Goal: Information Seeking & Learning: Check status

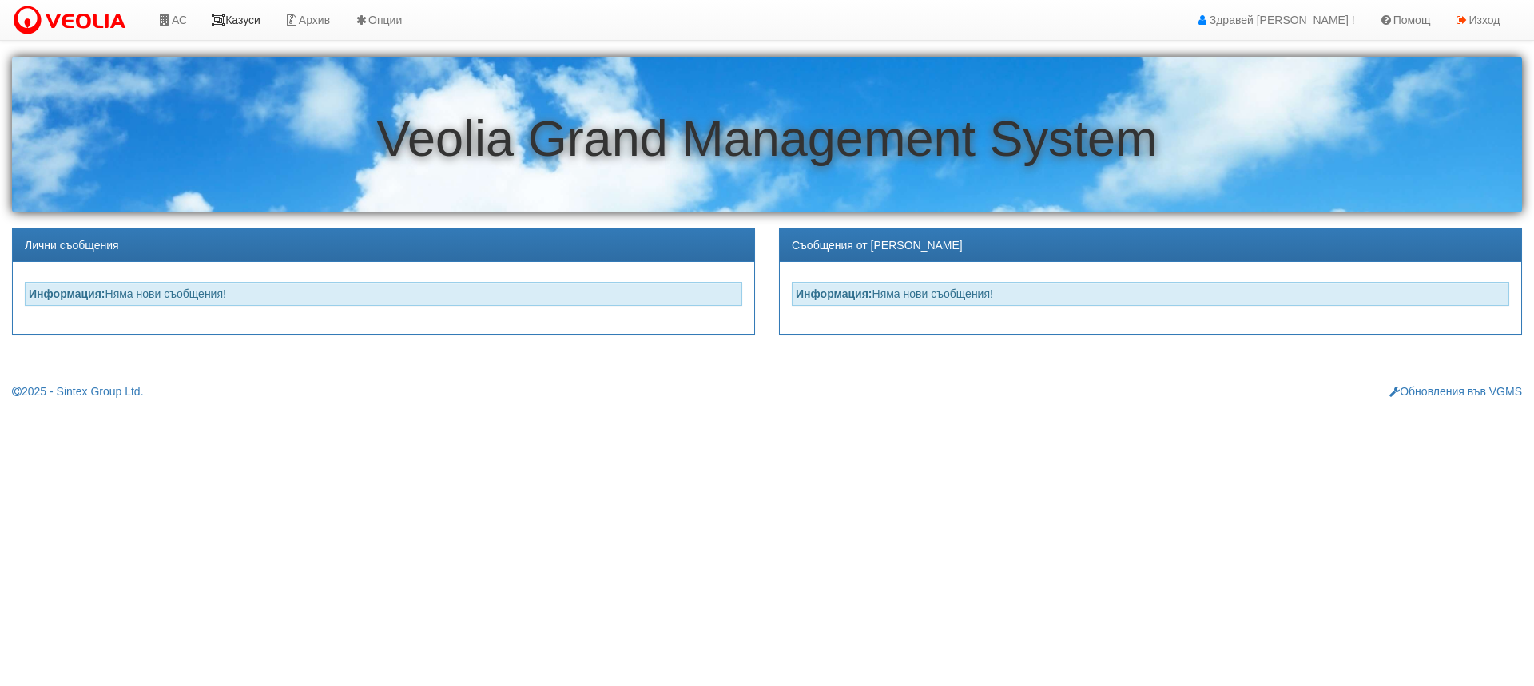
click at [240, 18] on link "Казуси" at bounding box center [236, 20] width 74 height 40
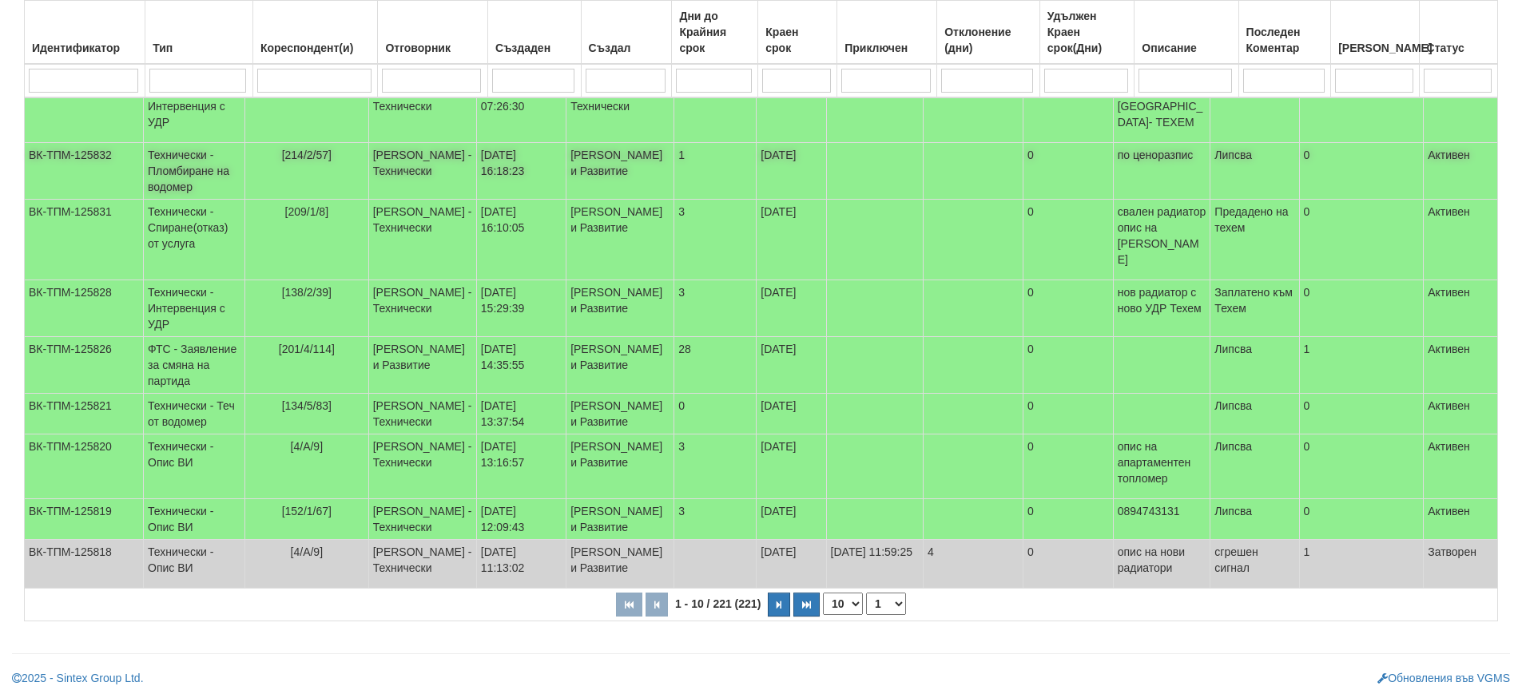
scroll to position [320, 0]
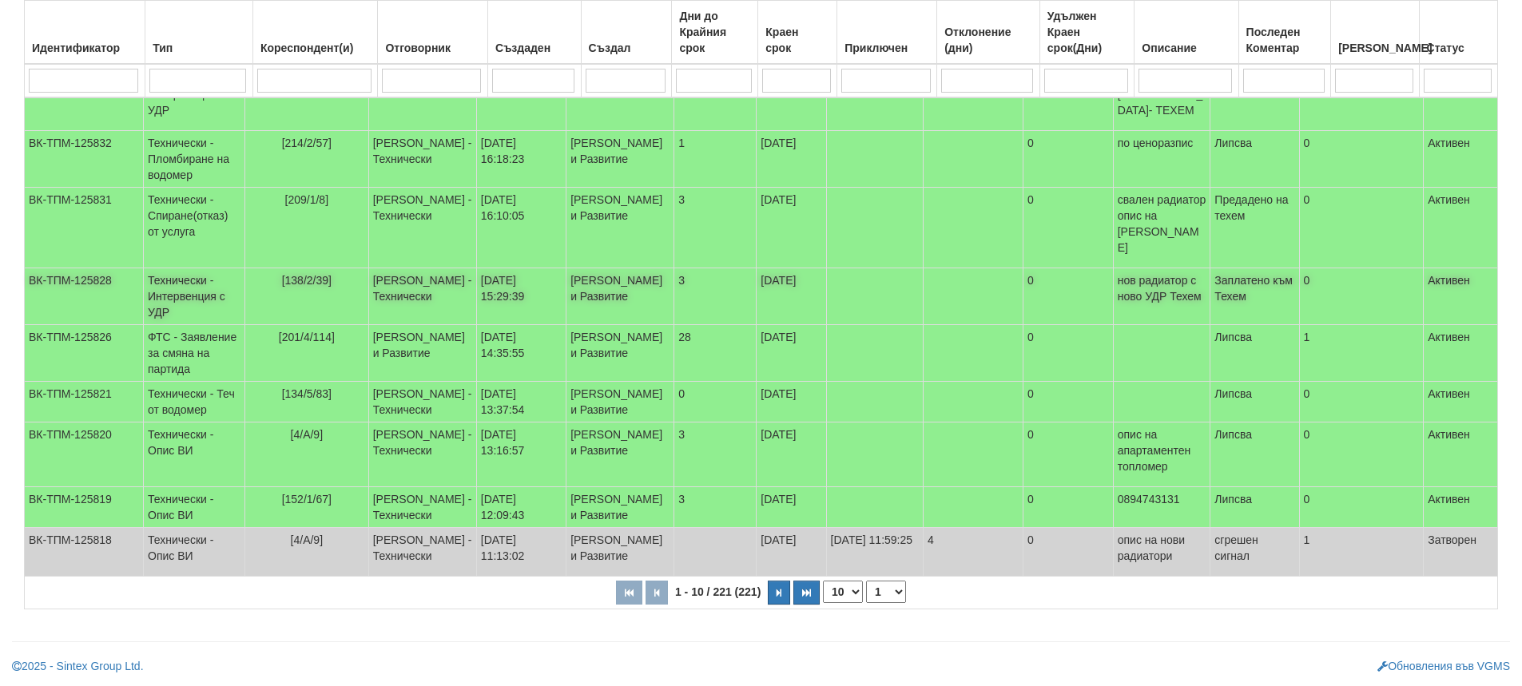
click at [314, 268] on td "[138/2/39]" at bounding box center [306, 296] width 124 height 57
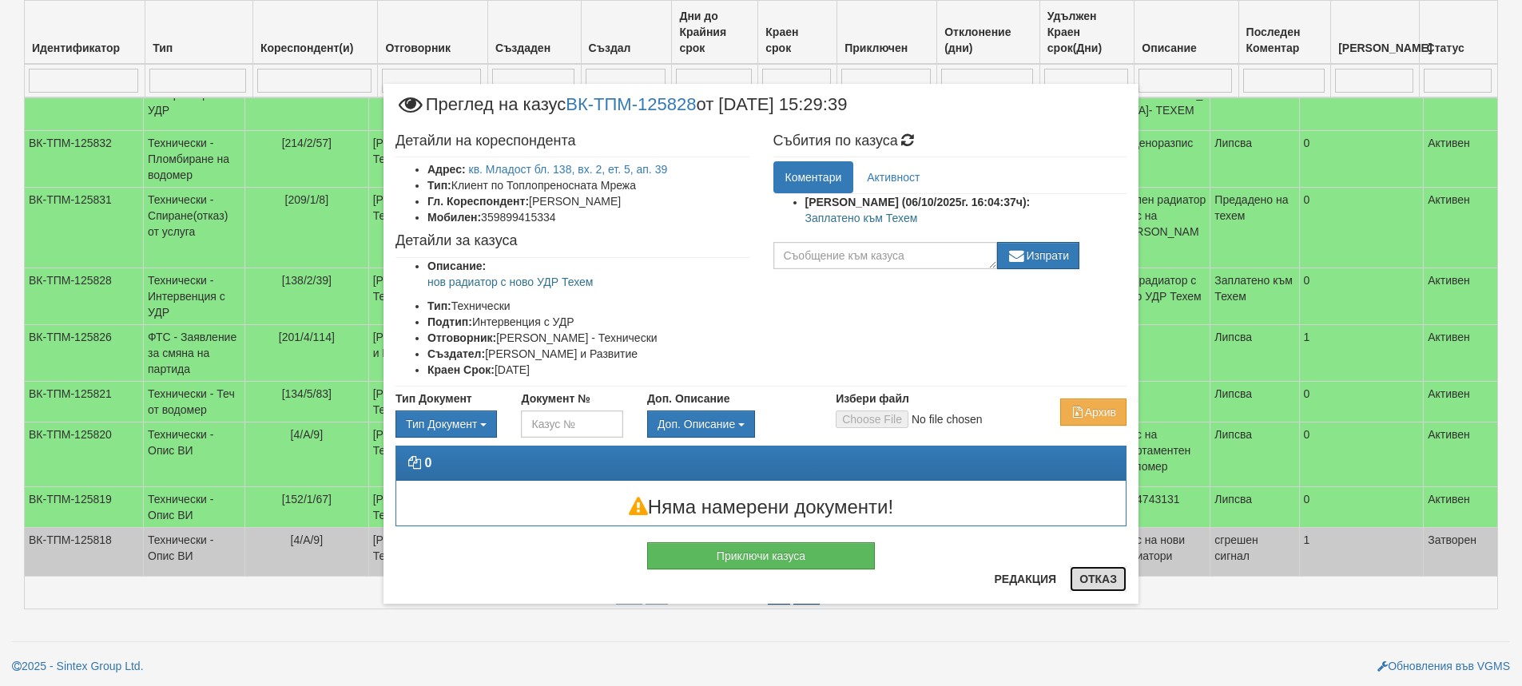
click at [1115, 580] on button "Отказ" at bounding box center [1098, 579] width 57 height 26
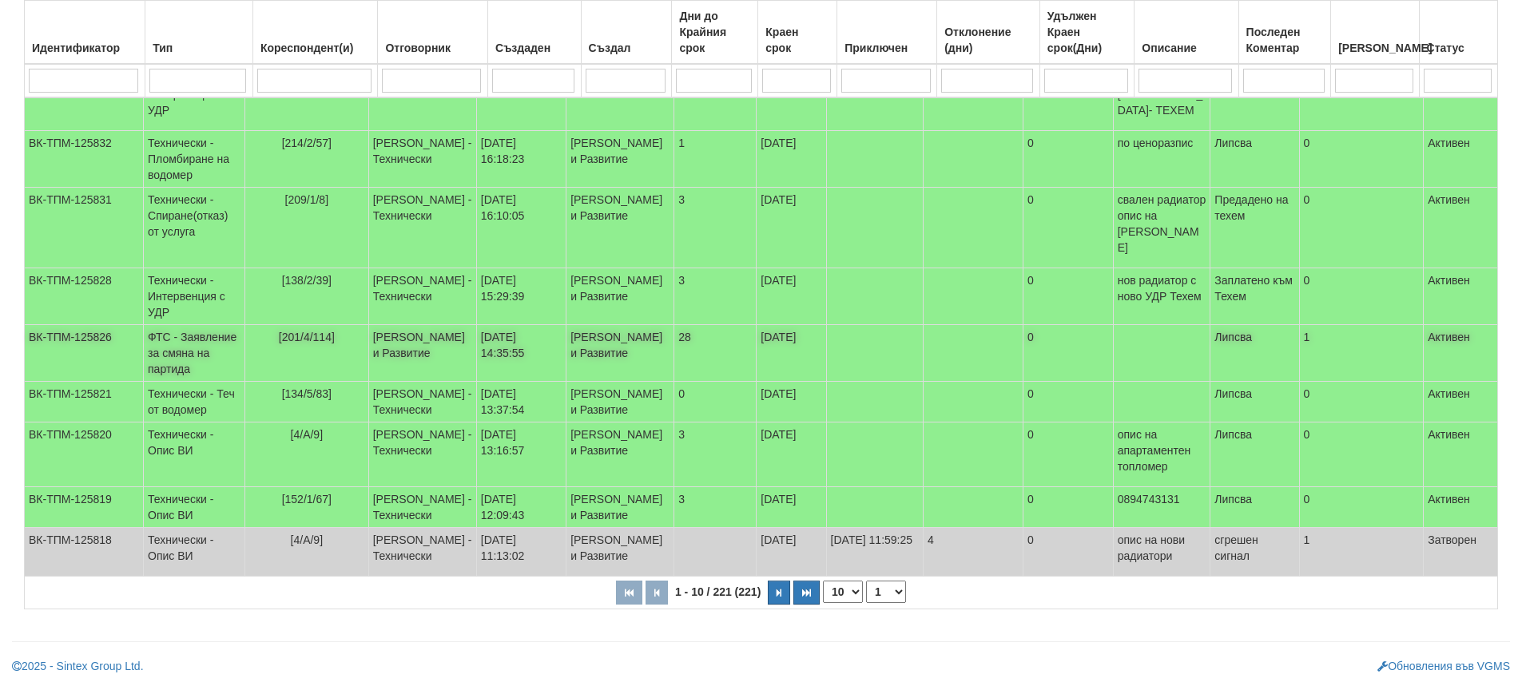
scroll to position [399, 0]
click at [424, 382] on td "[PERSON_NAME] - Технически" at bounding box center [422, 402] width 108 height 41
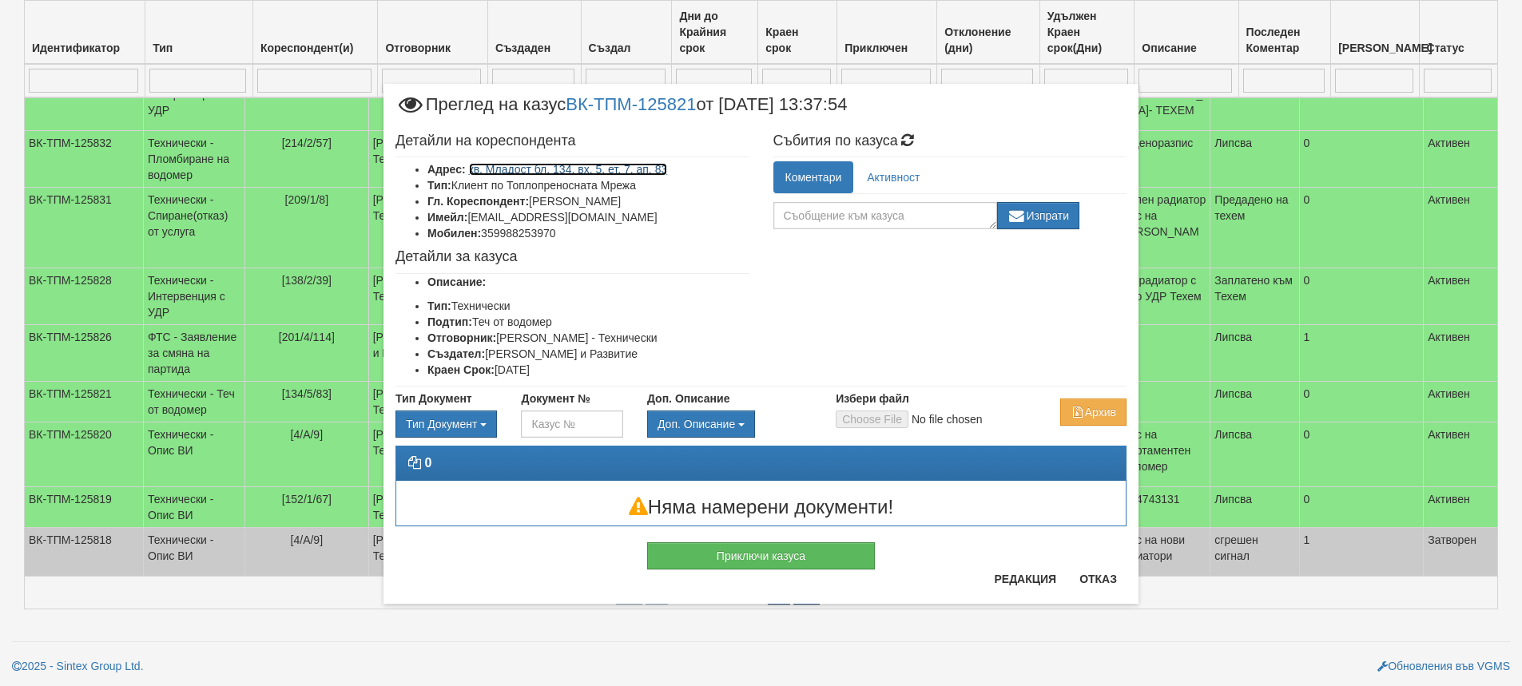
click at [610, 166] on link "кв. Младост бл. 134, вх. 5, ет. 7, ап. 83" at bounding box center [568, 169] width 199 height 13
click at [1079, 582] on button "Отказ" at bounding box center [1098, 579] width 57 height 26
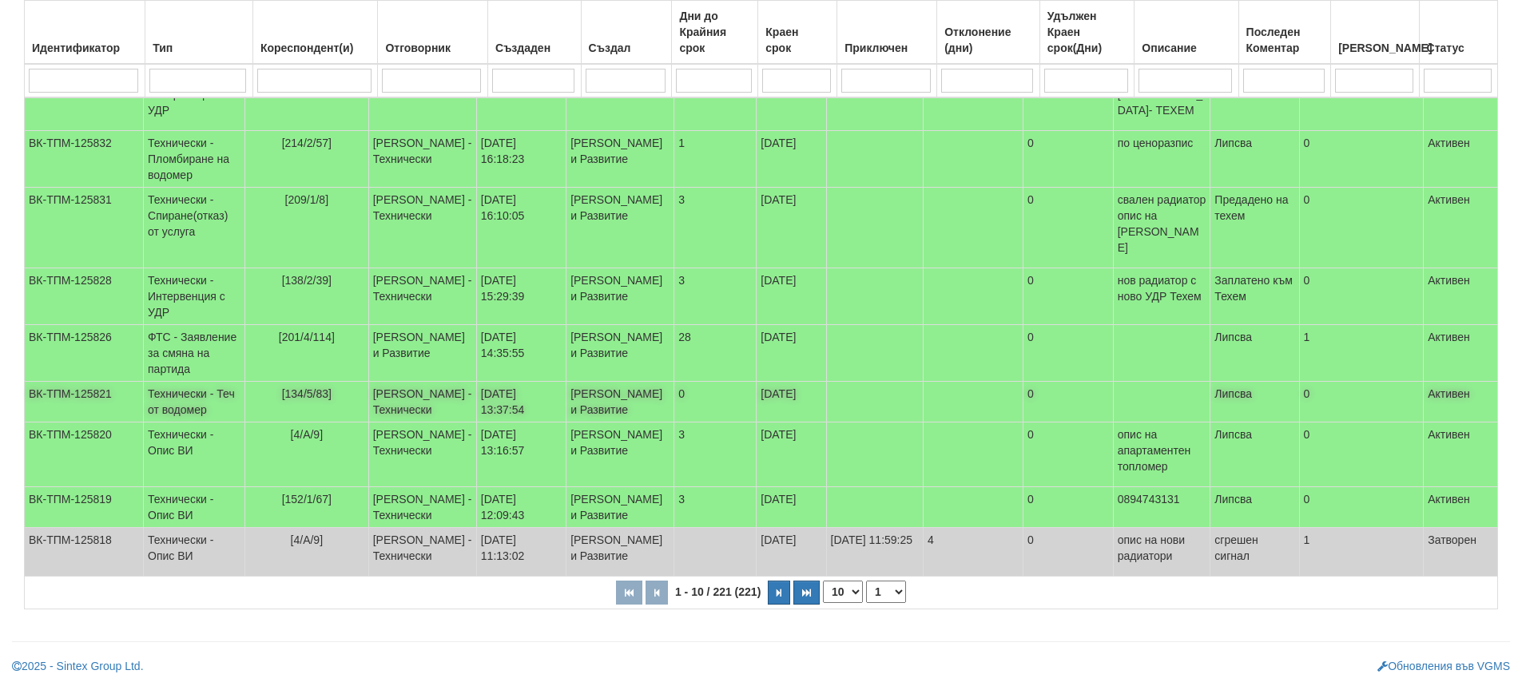
scroll to position [403, 0]
click at [442, 423] on td "[PERSON_NAME] - Технически" at bounding box center [422, 455] width 108 height 65
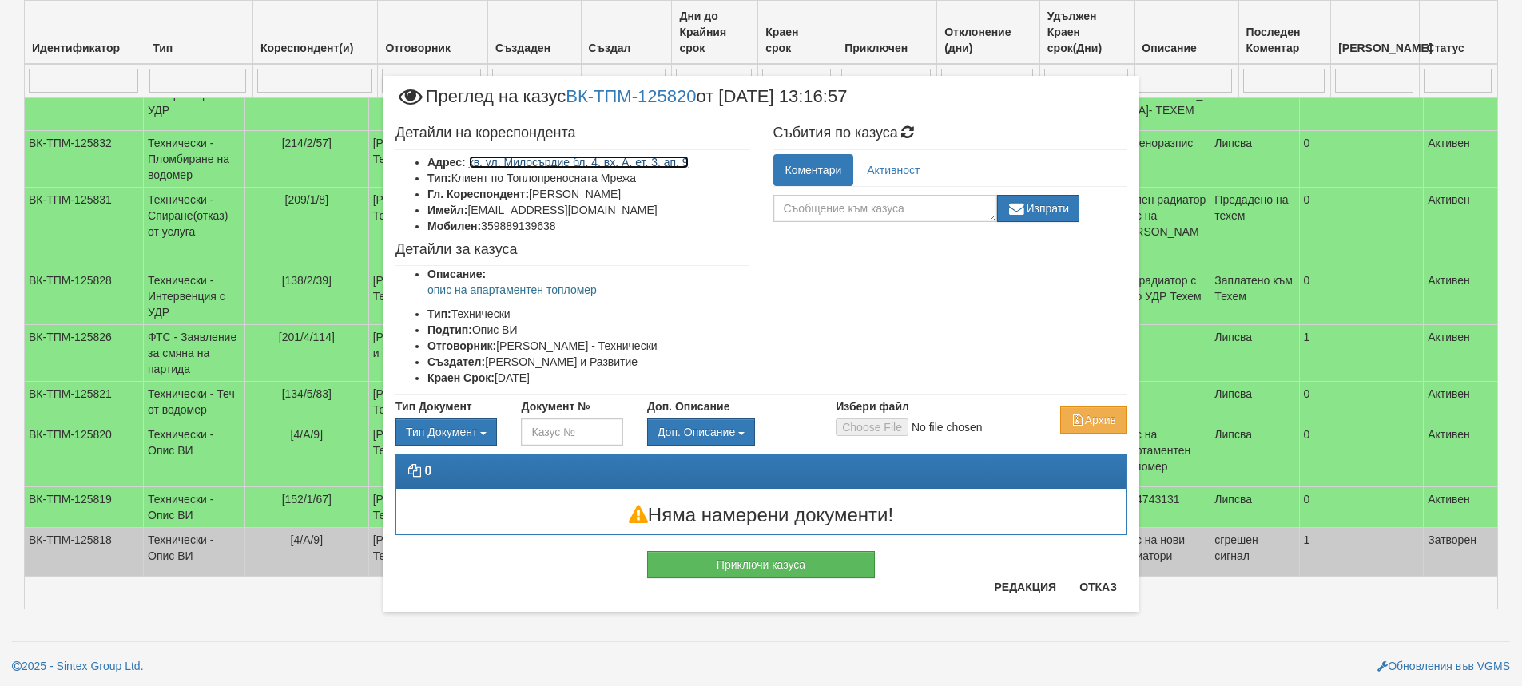
click at [630, 158] on link "кв. ул. Милосърдие бл. 4, вх. А, ет. 3, ап. 9" at bounding box center [579, 162] width 220 height 13
click at [1104, 587] on button "Отказ" at bounding box center [1098, 587] width 57 height 26
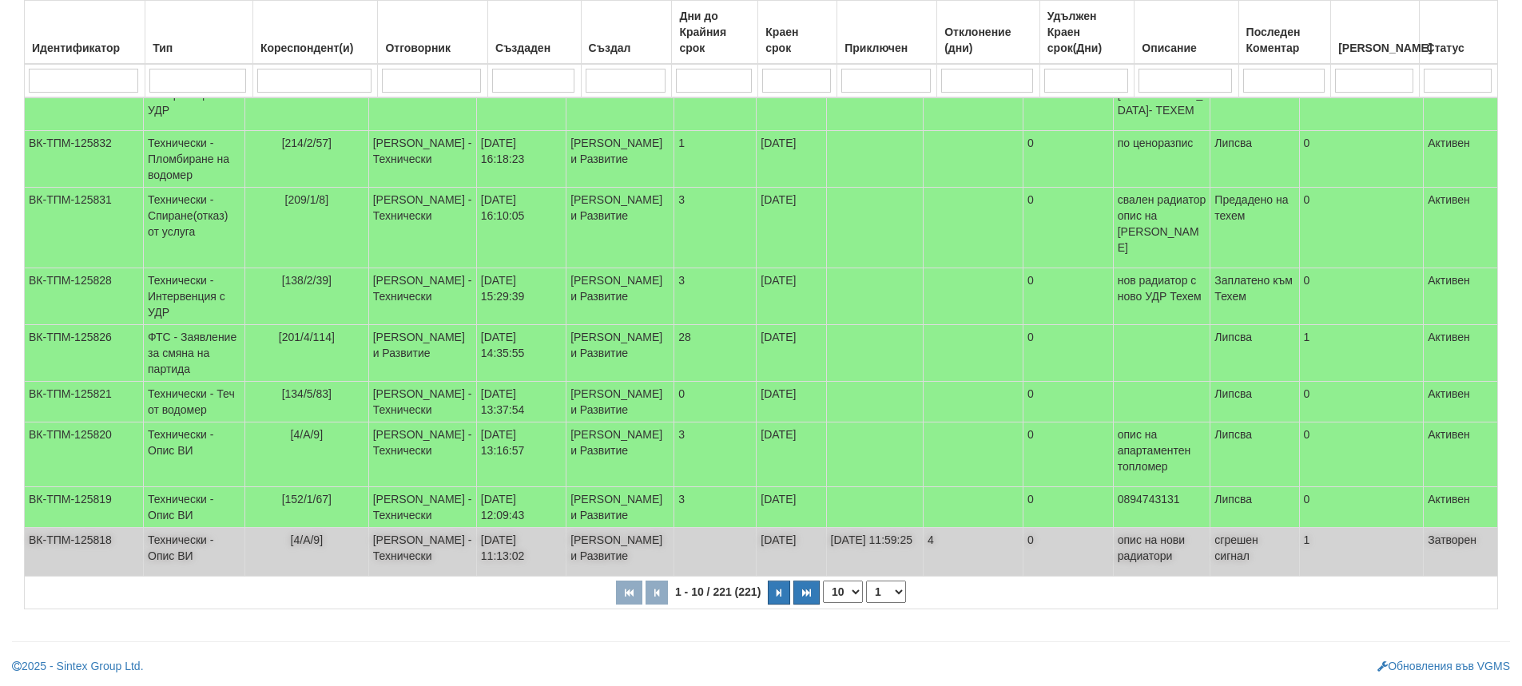
click at [531, 534] on td "[DATE] 11:13:02" at bounding box center [520, 552] width 89 height 49
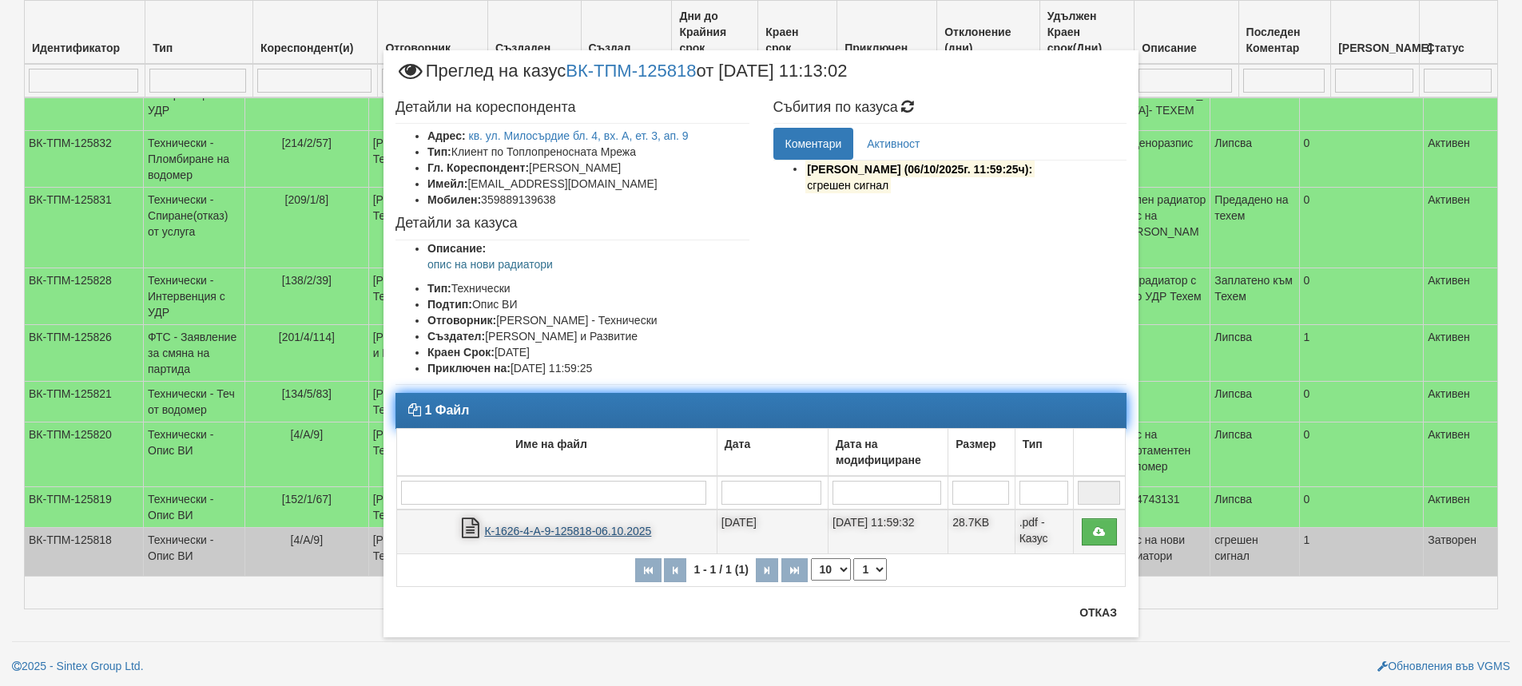
click at [534, 530] on link "К-1626-4-А-9-125818-06.10.2025" at bounding box center [567, 531] width 167 height 13
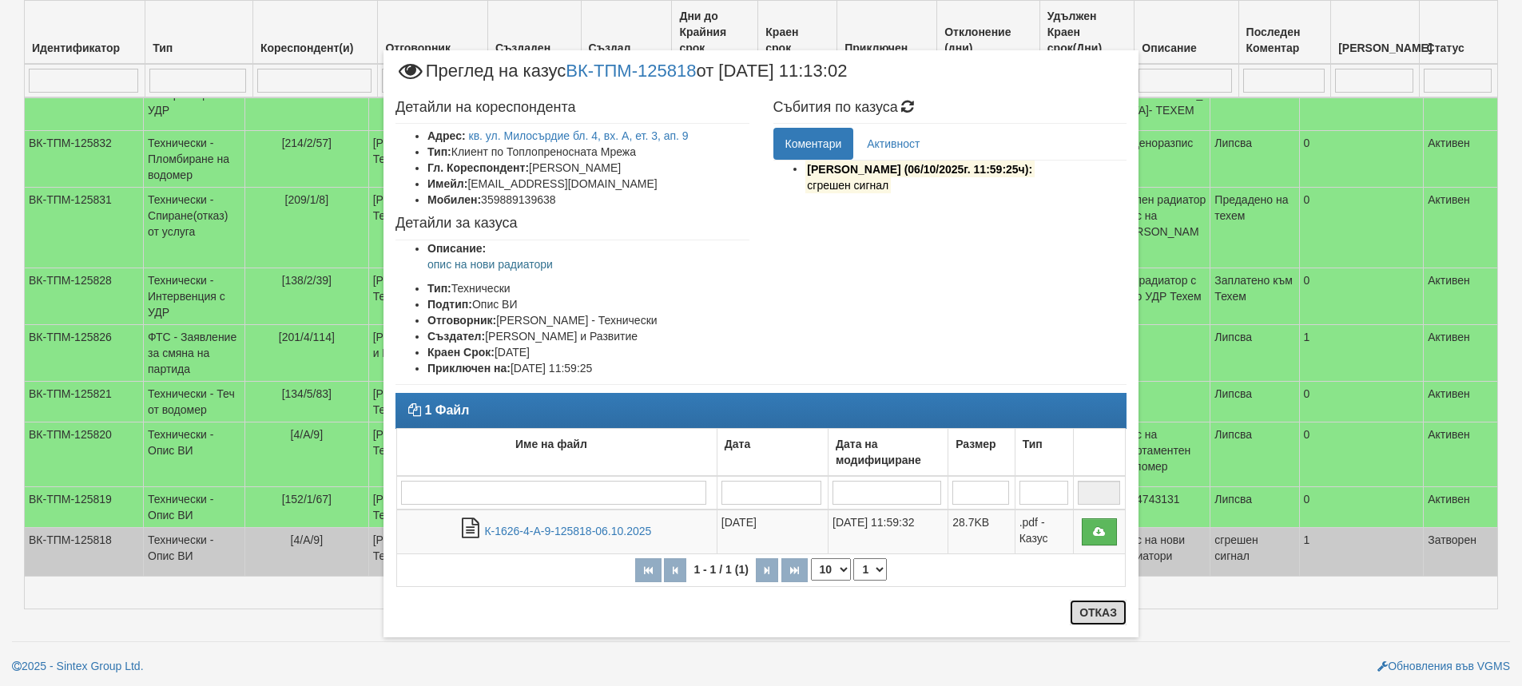
click at [1107, 610] on button "Отказ" at bounding box center [1098, 613] width 57 height 26
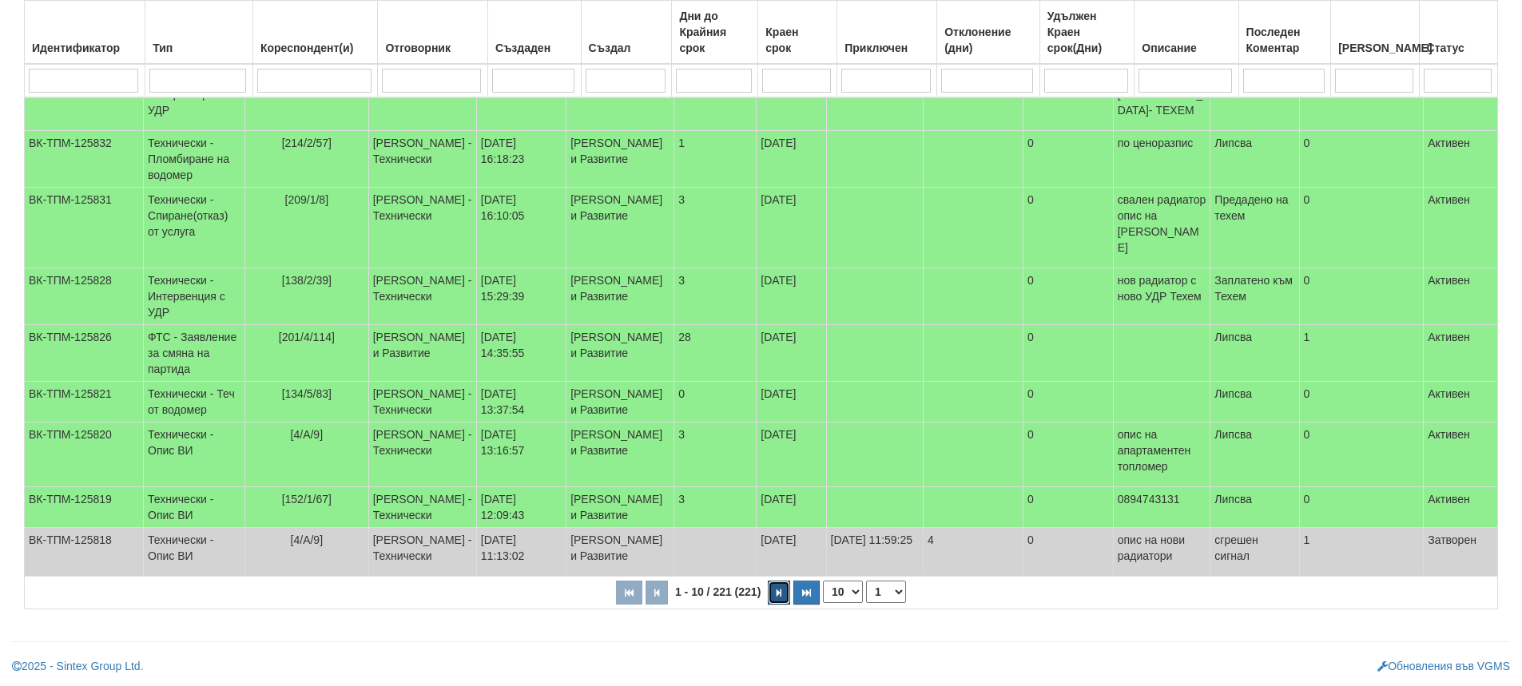
click at [781, 590] on icon "button" at bounding box center [779, 593] width 5 height 9
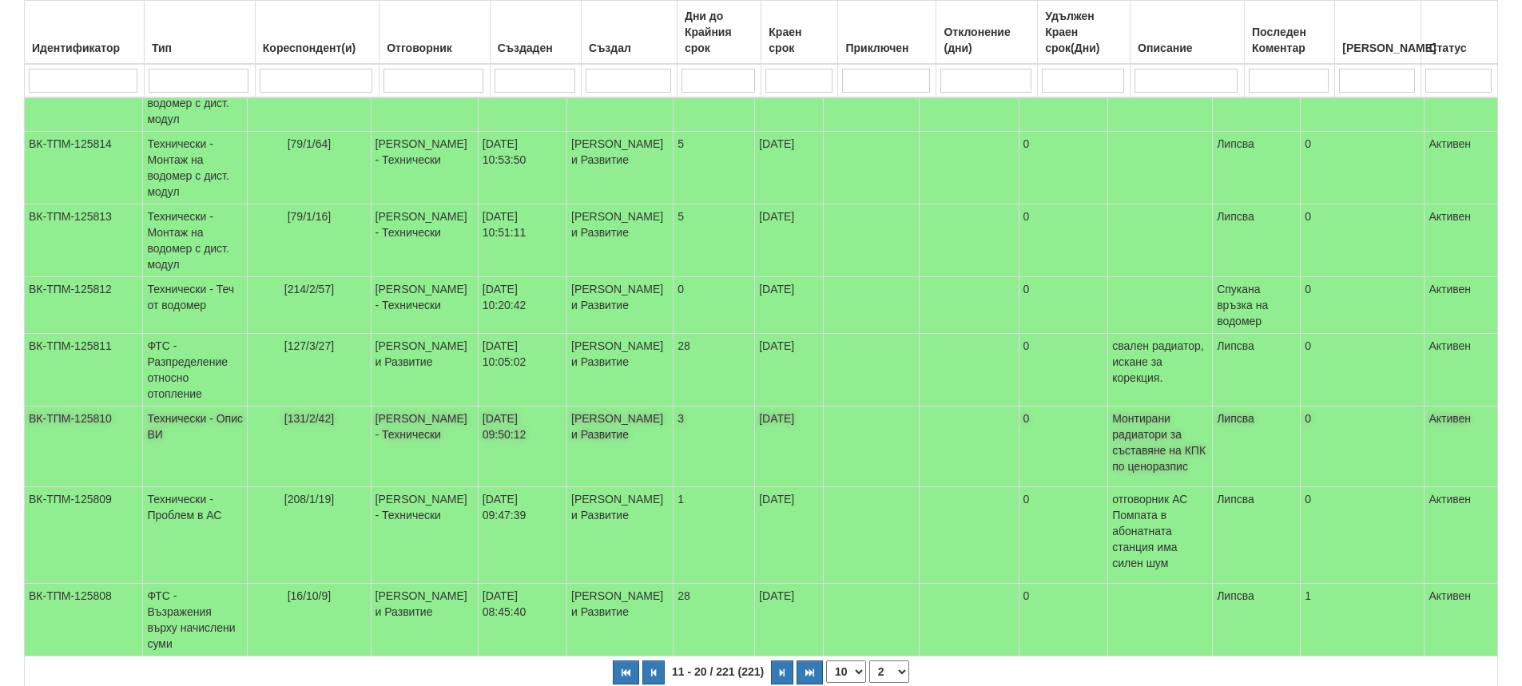
click at [407, 448] on td "[PERSON_NAME] - Технически" at bounding box center [424, 447] width 107 height 81
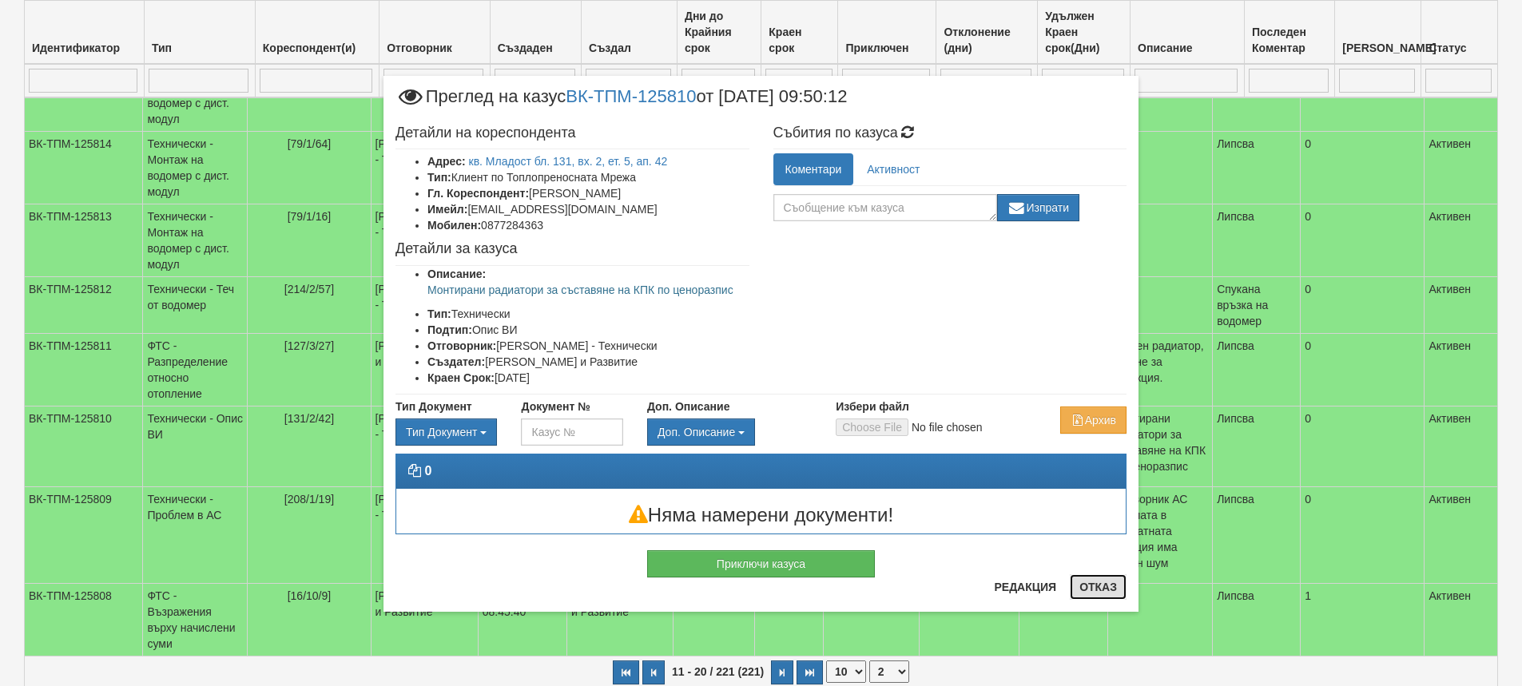
click at [1099, 589] on button "Отказ" at bounding box center [1098, 587] width 57 height 26
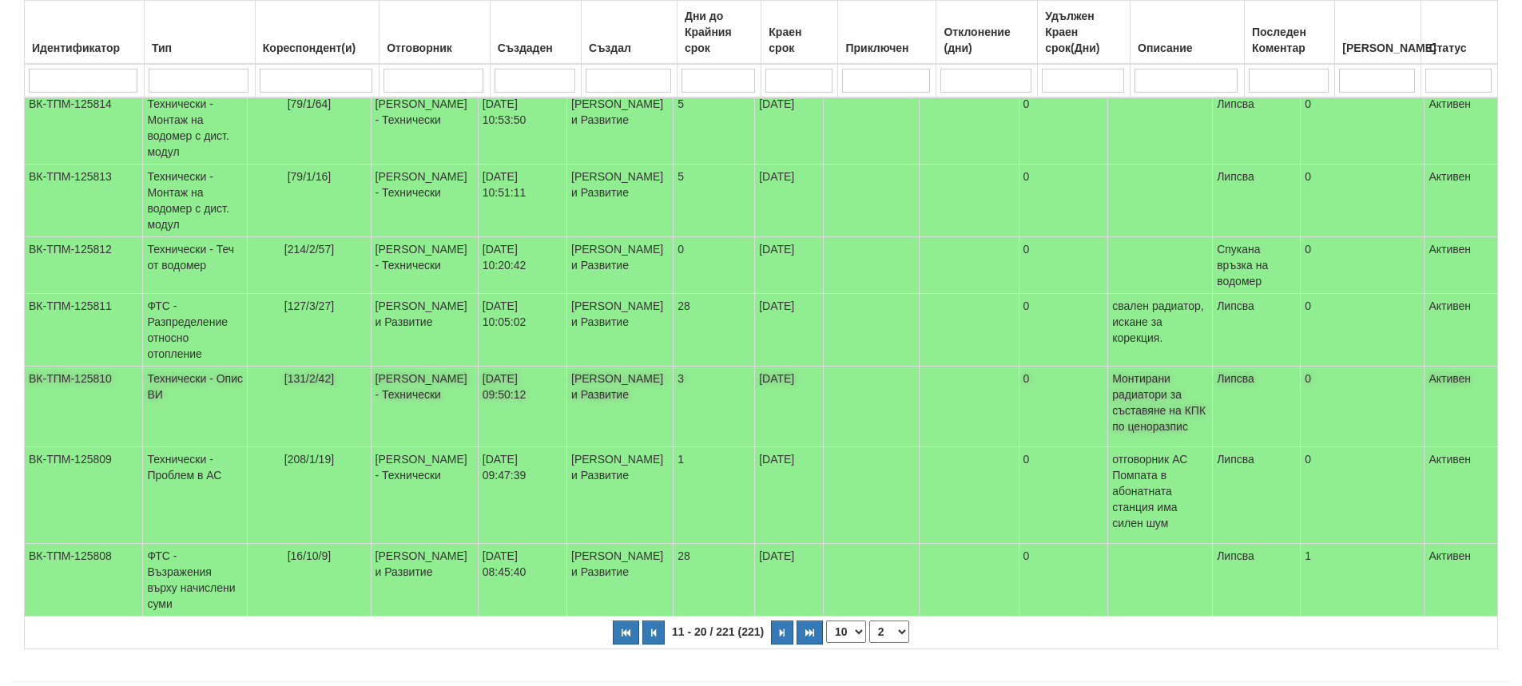
scroll to position [483, 0]
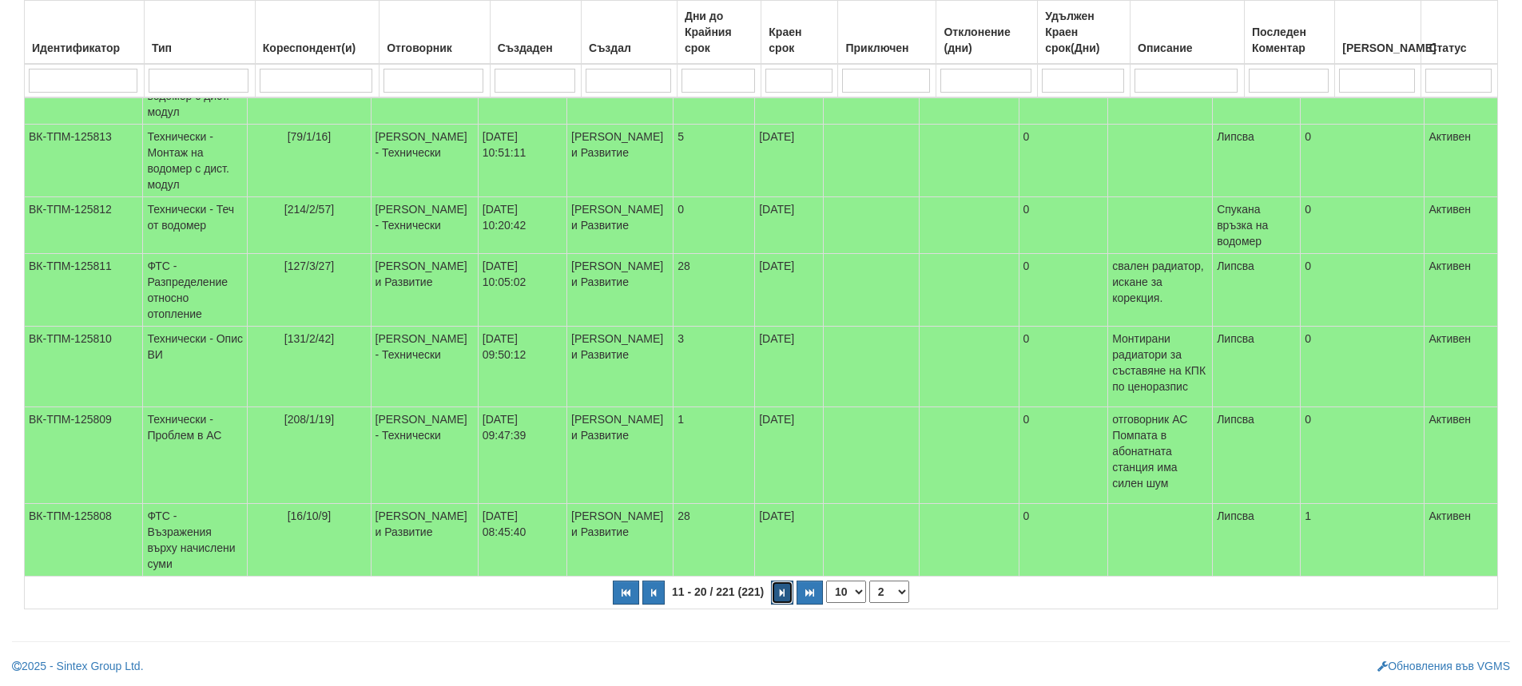
click at [785, 592] on button "button" at bounding box center [782, 593] width 22 height 24
select select "3"
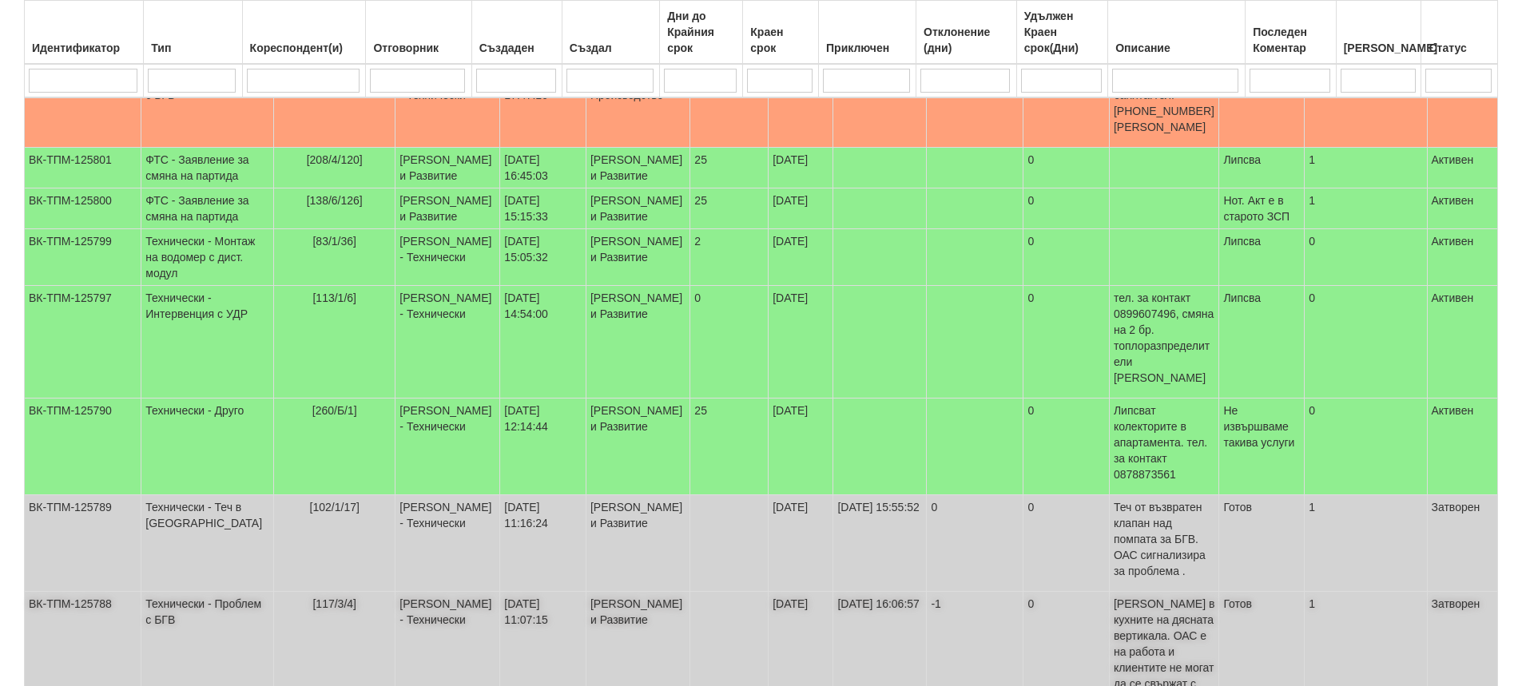
scroll to position [475, 0]
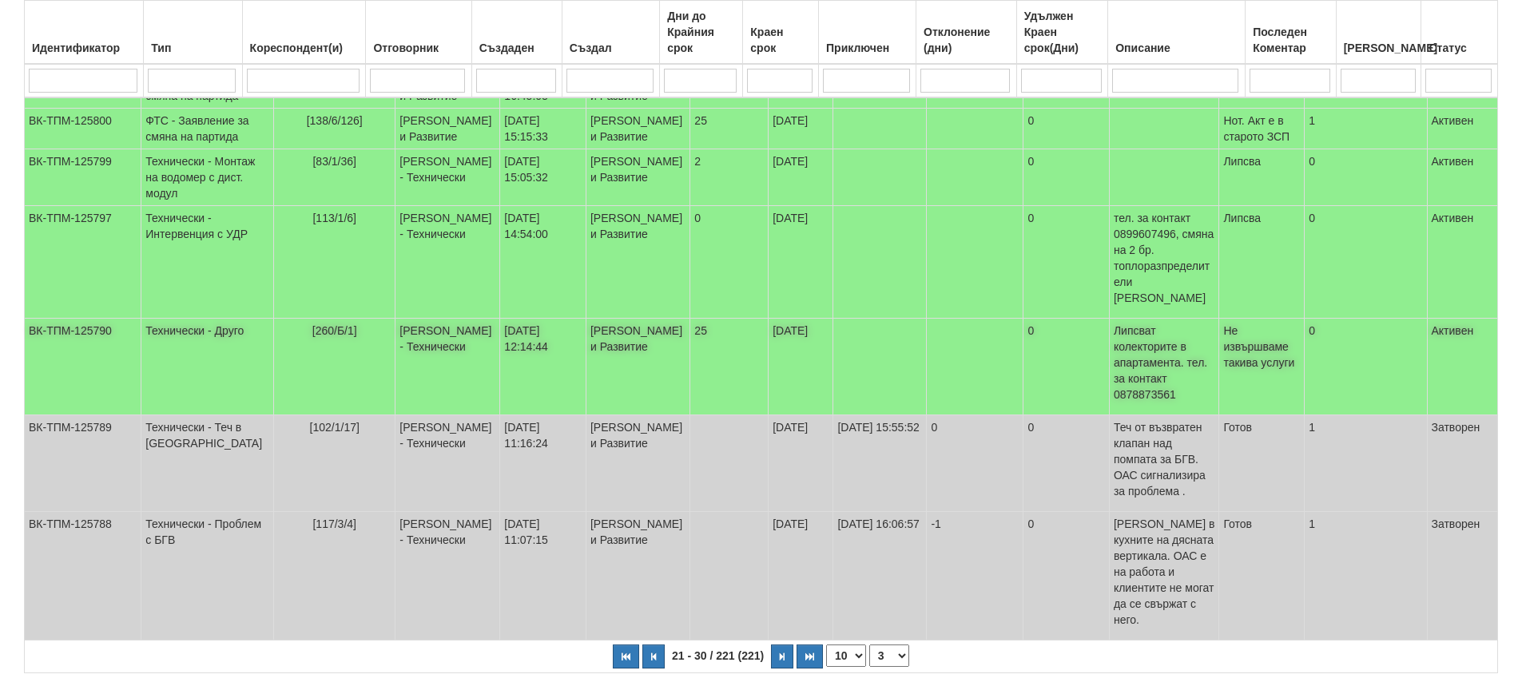
click at [518, 364] on td "[DATE] 12:14:44" at bounding box center [543, 367] width 86 height 97
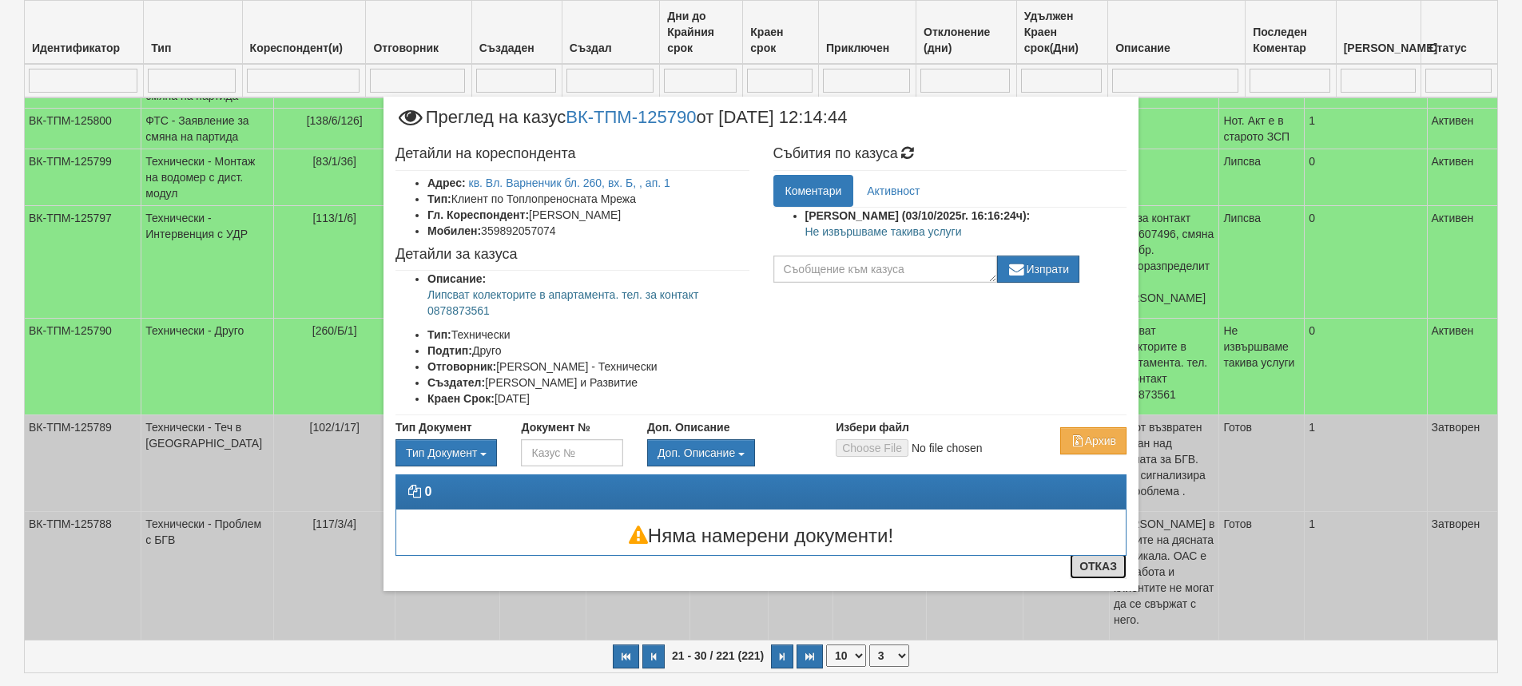
click at [1096, 571] on button "Отказ" at bounding box center [1098, 567] width 57 height 26
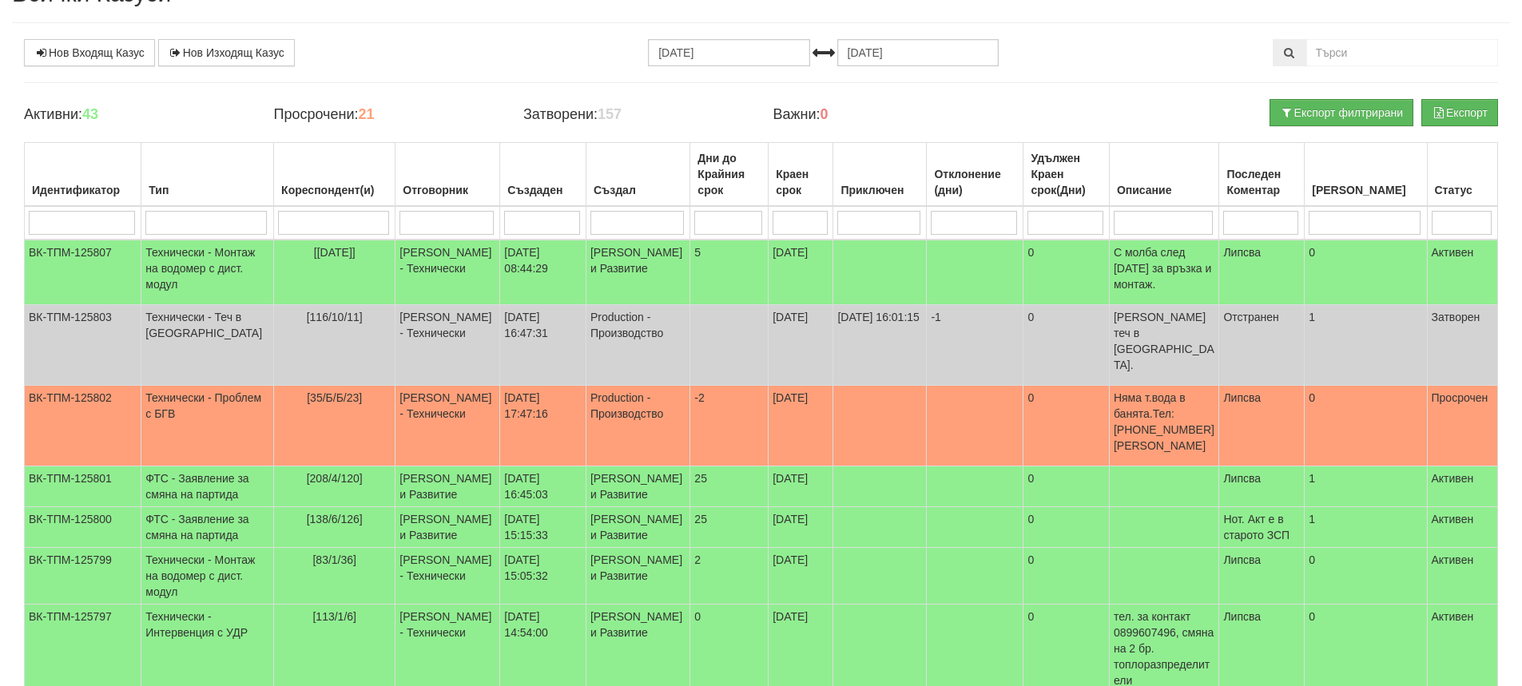
scroll to position [0, 0]
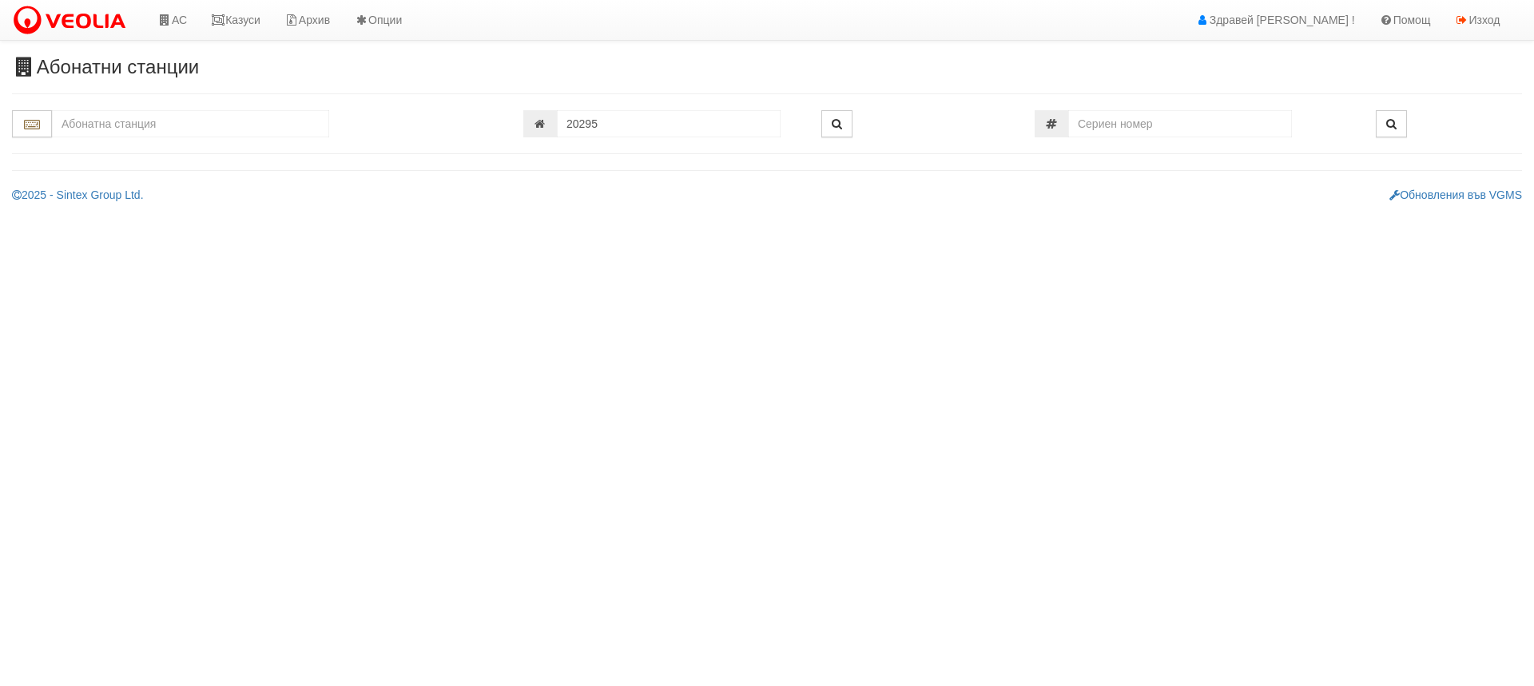
type input "134/5 - "ВЕОЛИЯ ЕНЕРДЖИ ВАРНА " ЕАД"
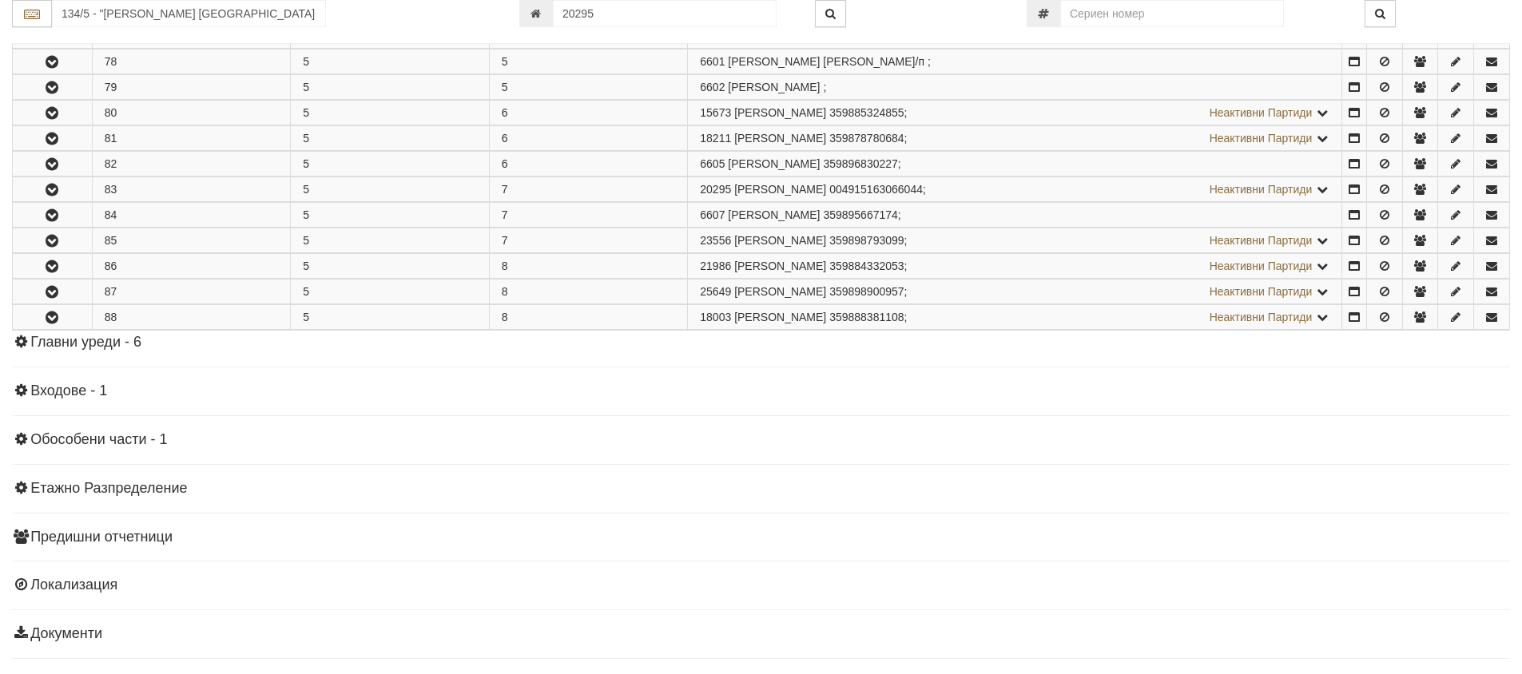
scroll to position [684, 0]
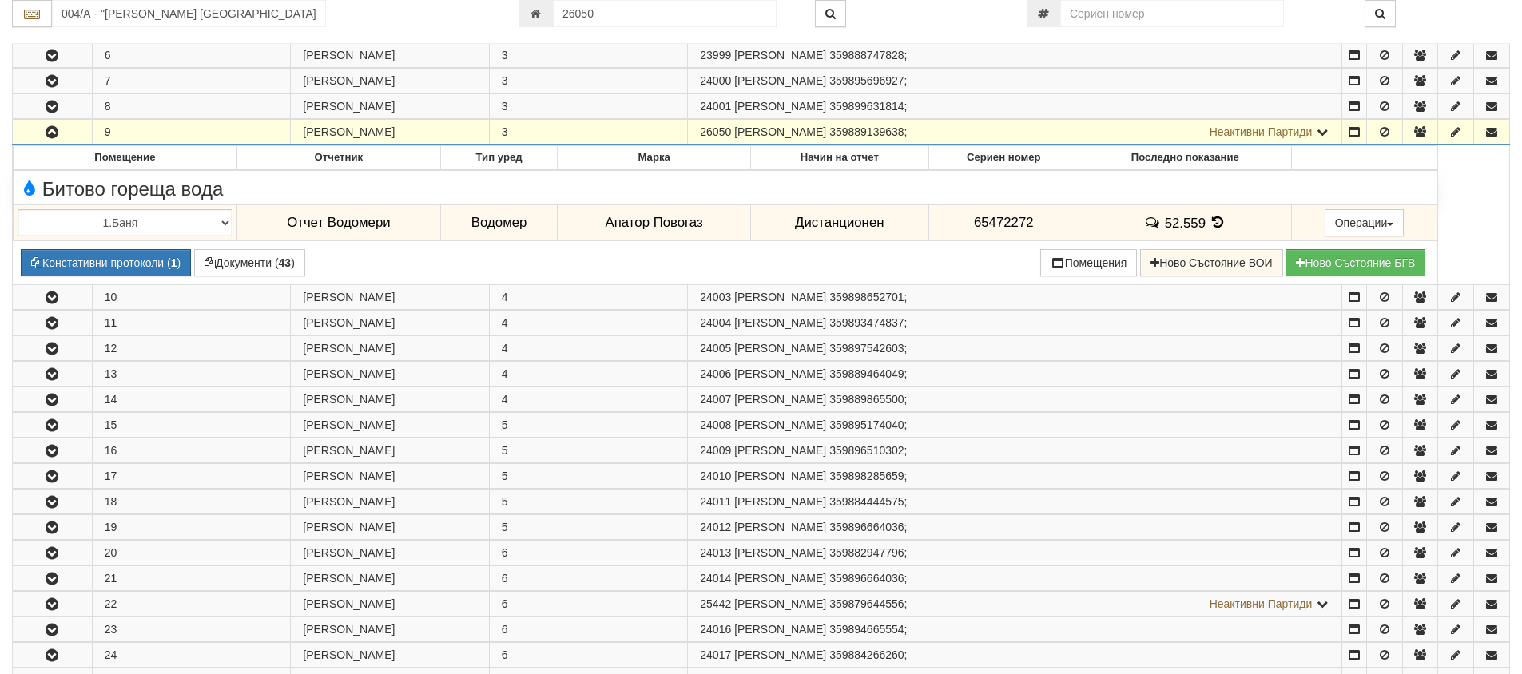
scroll to position [360, 0]
